Goal: Obtain resource: Obtain resource

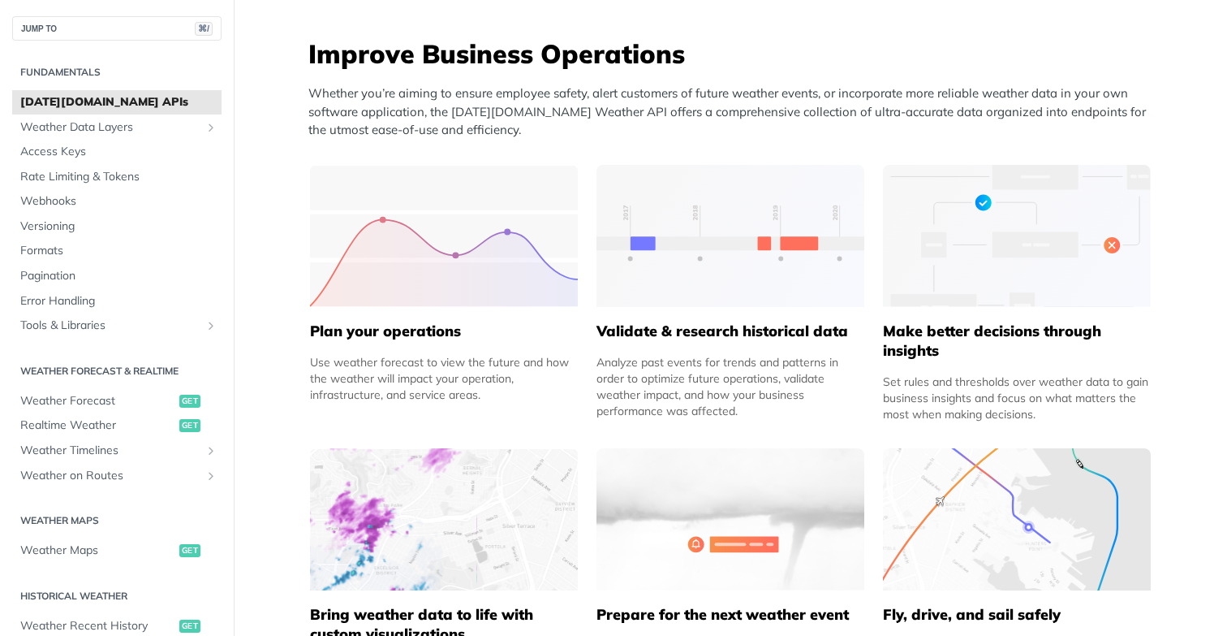
scroll to position [642, 0]
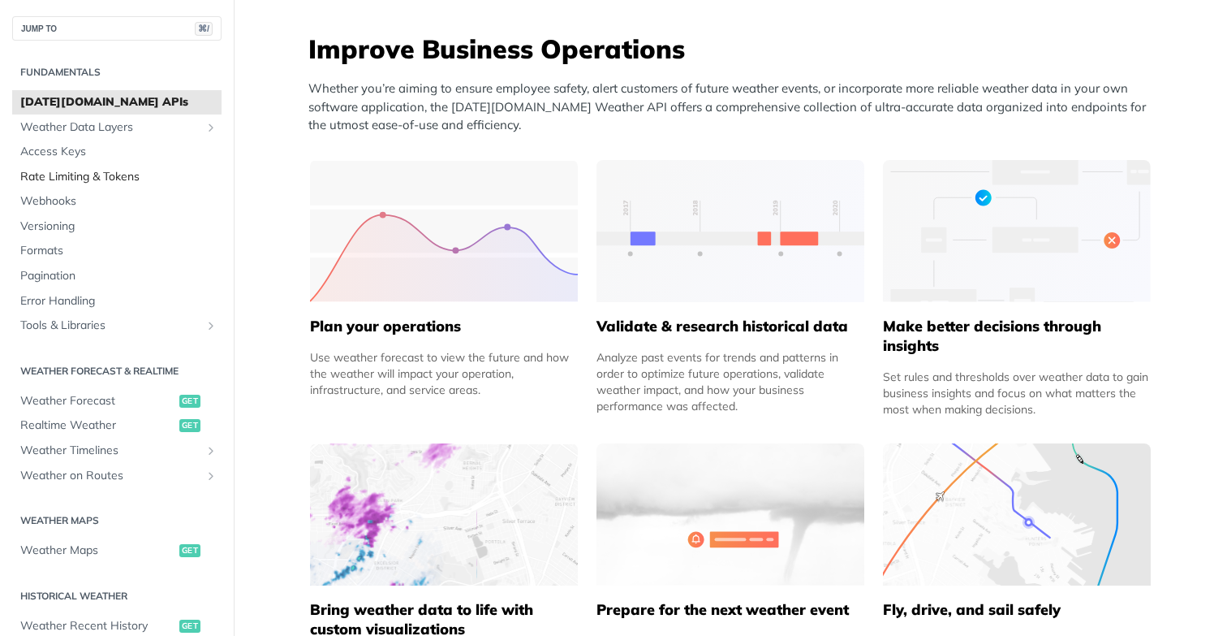
click at [115, 180] on span "Rate Limiting & Tokens" at bounding box center [118, 177] width 197 height 16
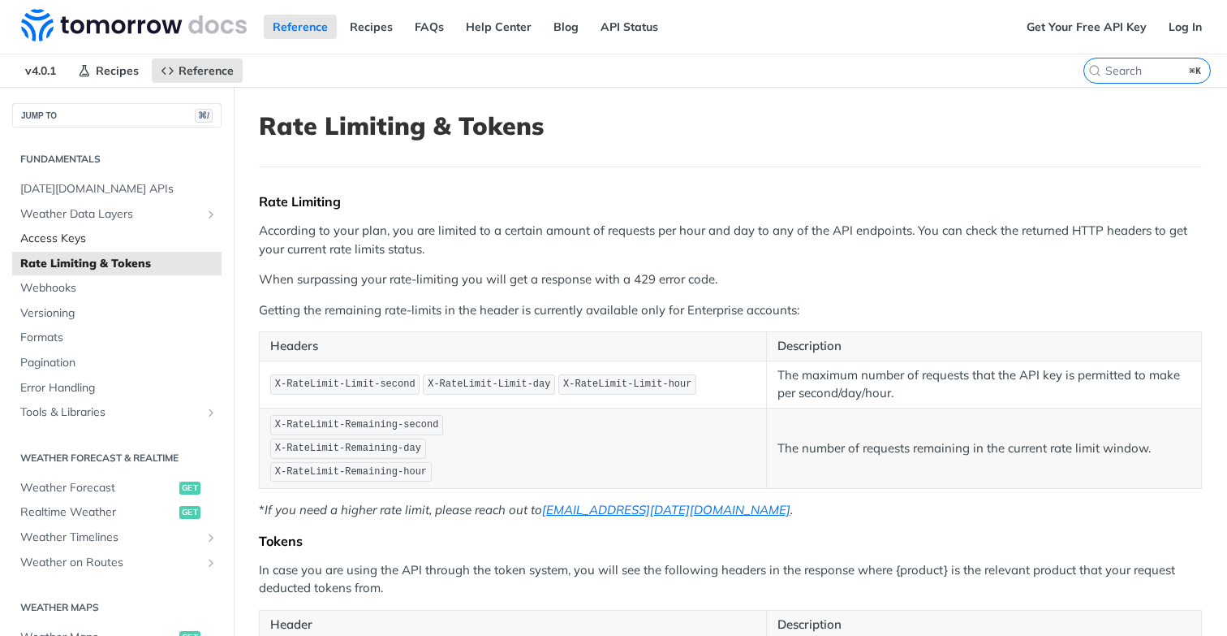
click at [107, 232] on span "Access Keys" at bounding box center [118, 239] width 197 height 16
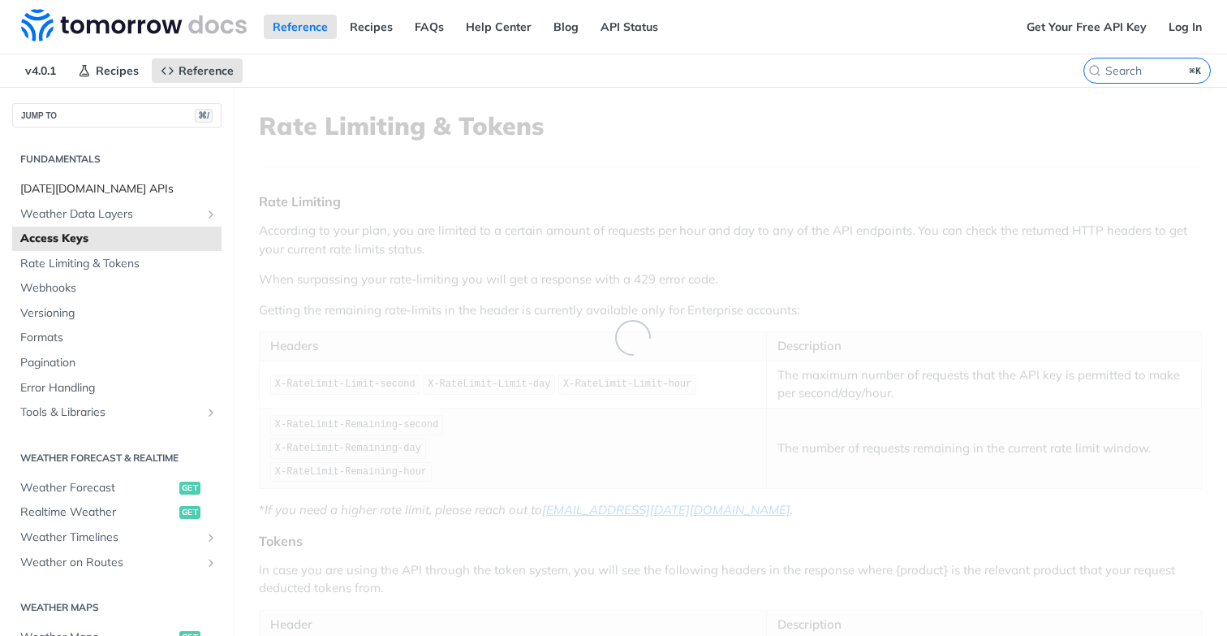
click at [109, 190] on span "[DATE][DOMAIN_NAME] APIs" at bounding box center [118, 189] width 197 height 16
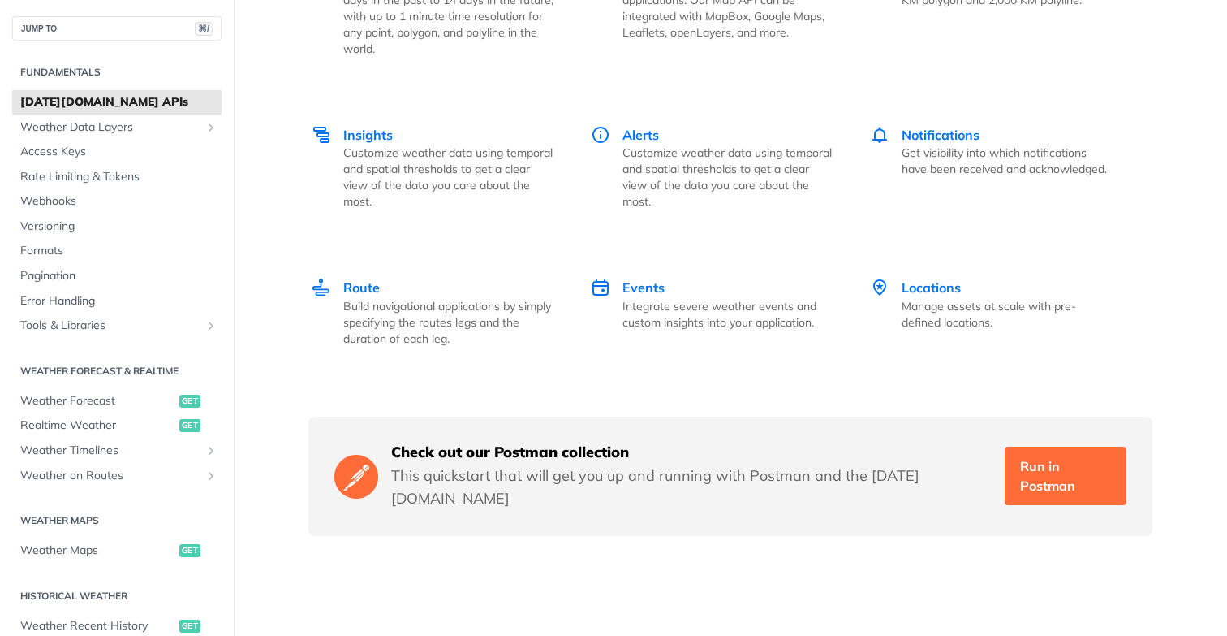
scroll to position [2361, 0]
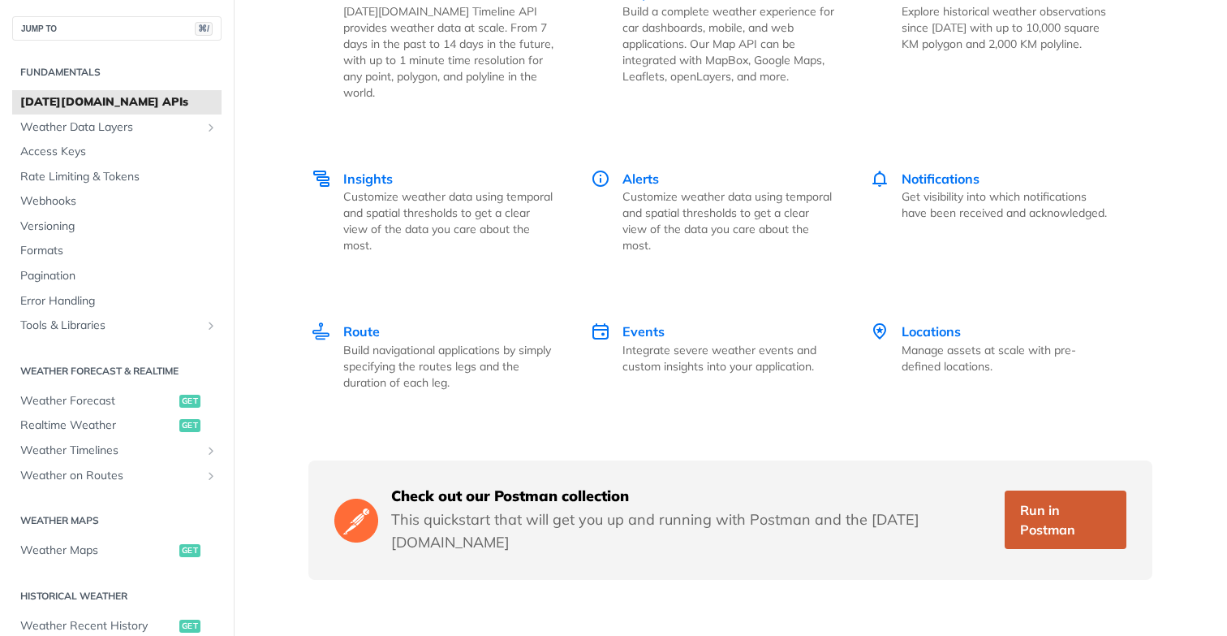
click at [1079, 496] on link "Run in Postman" at bounding box center [1066, 519] width 122 height 58
click at [103, 159] on span "Access Keys" at bounding box center [118, 152] width 197 height 16
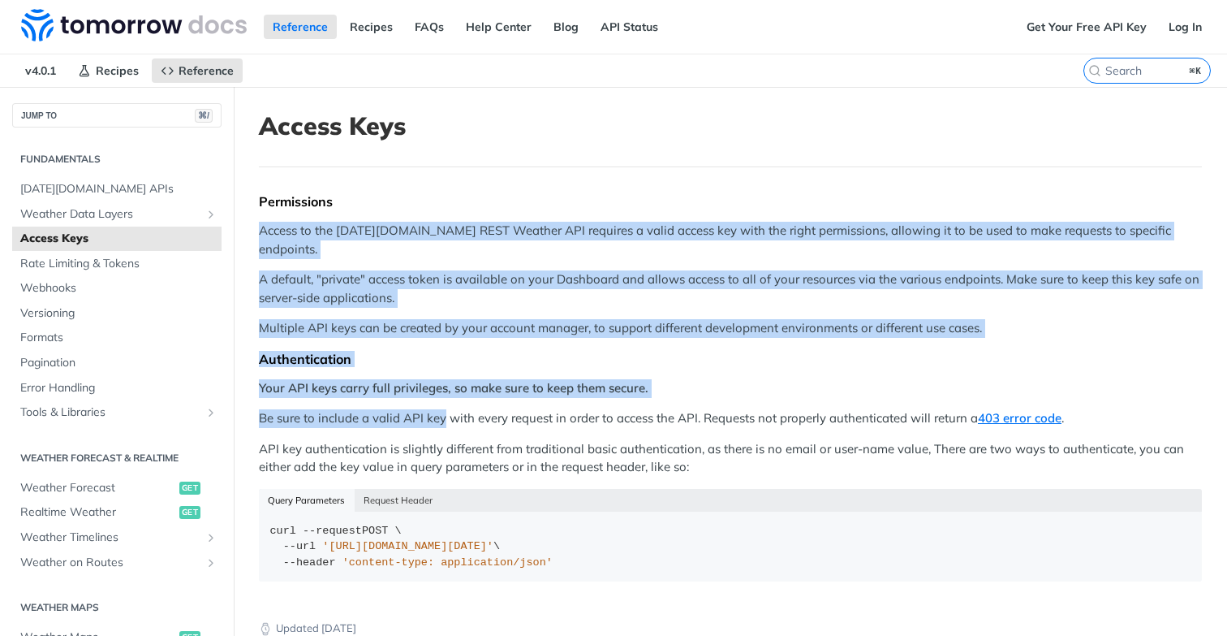
drag, startPoint x: 274, startPoint y: 221, endPoint x: 442, endPoint y: 403, distance: 247.6
click at [445, 403] on div "Permissions Access to the [DATE][DOMAIN_NAME] REST Weather API requires a valid…" at bounding box center [730, 392] width 943 height 399
click at [1084, 25] on link "Get Your Free API Key" at bounding box center [1087, 27] width 138 height 24
click at [1033, 32] on link "Get Your Free API Key" at bounding box center [1087, 27] width 138 height 24
